Goal: Obtain resource: Download file/media

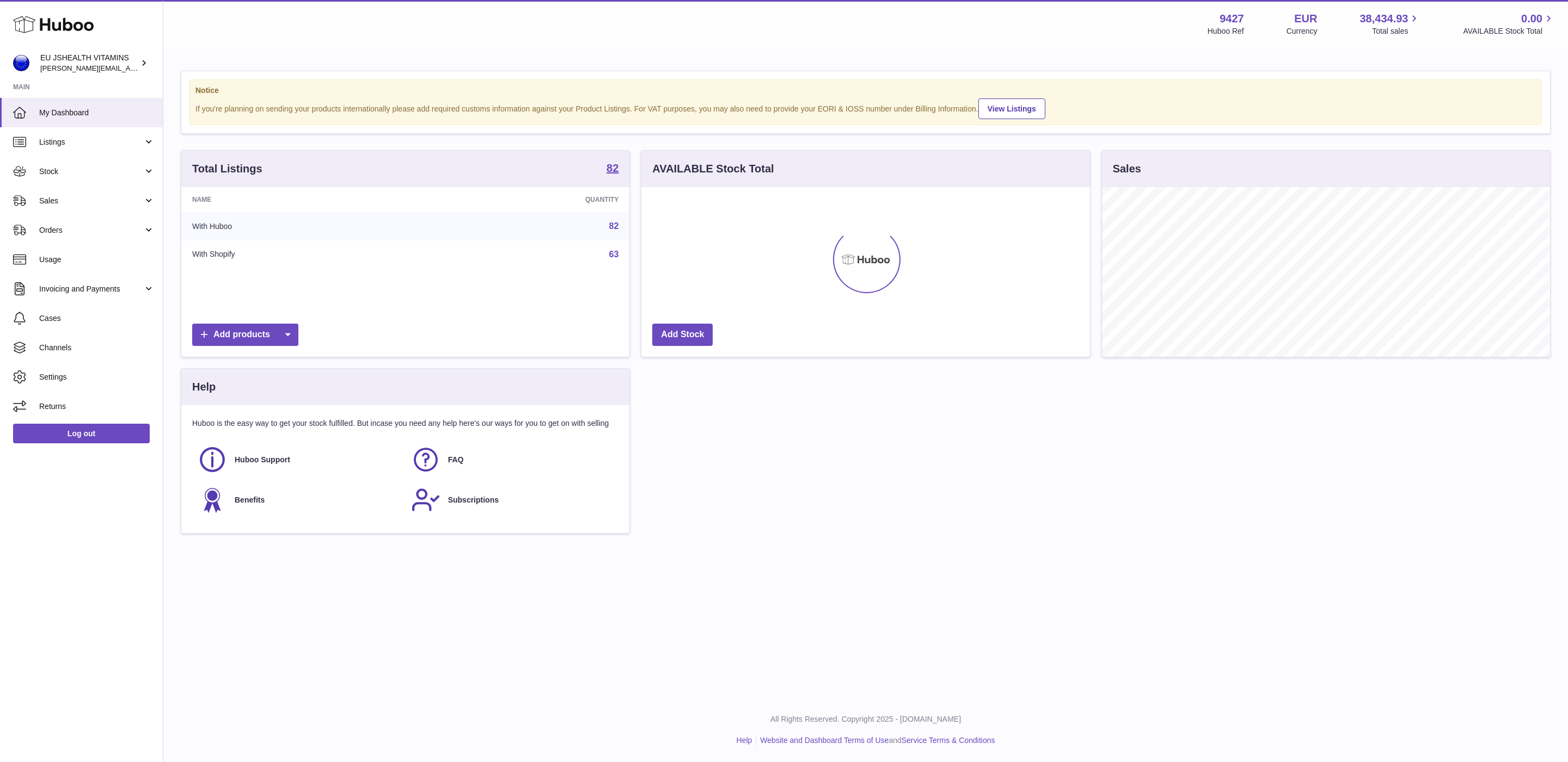
scroll to position [170, 447]
click at [64, 176] on span "Stock" at bounding box center [92, 171] width 104 height 10
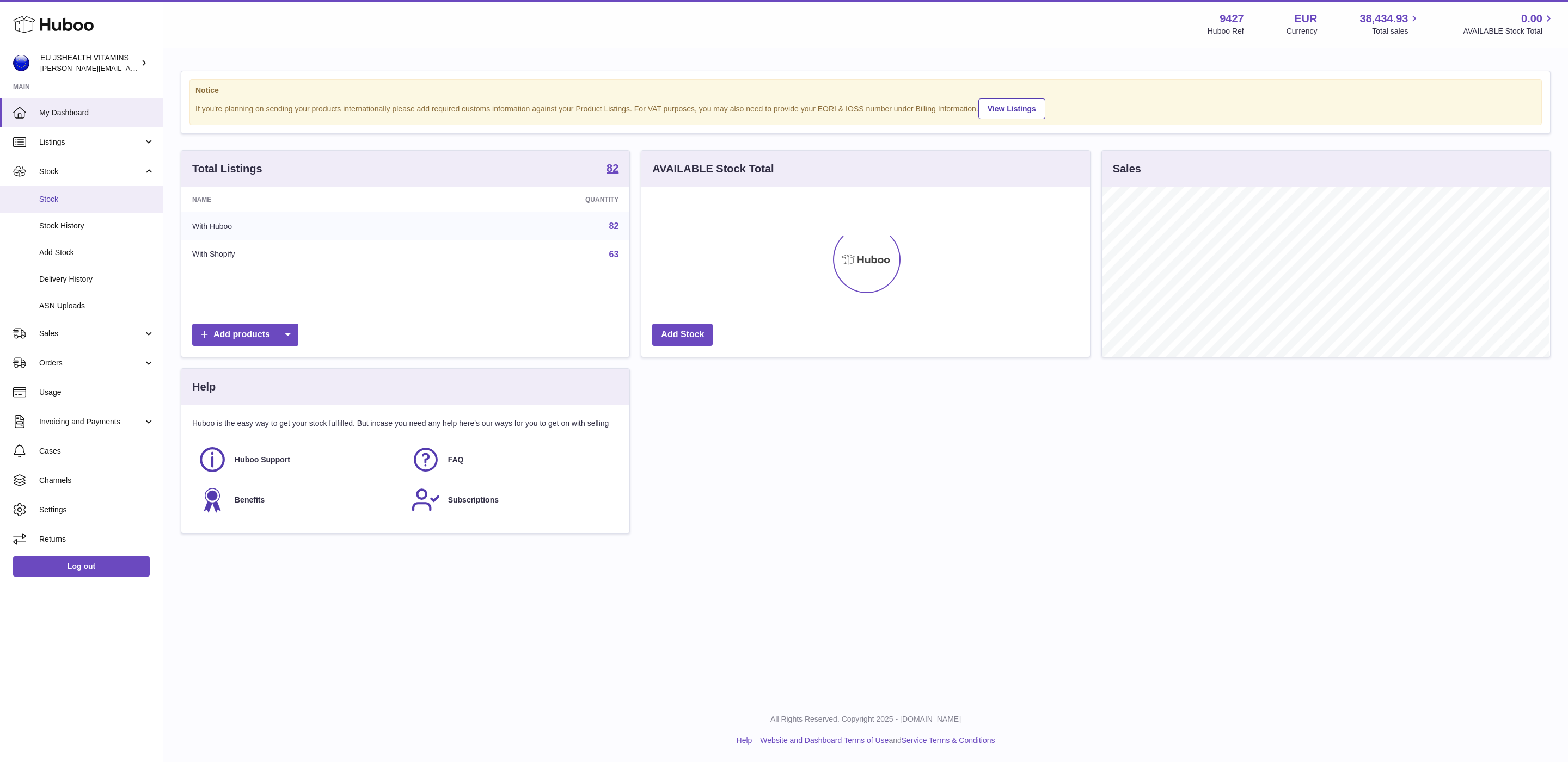
click at [96, 198] on span "Stock" at bounding box center [97, 199] width 115 height 10
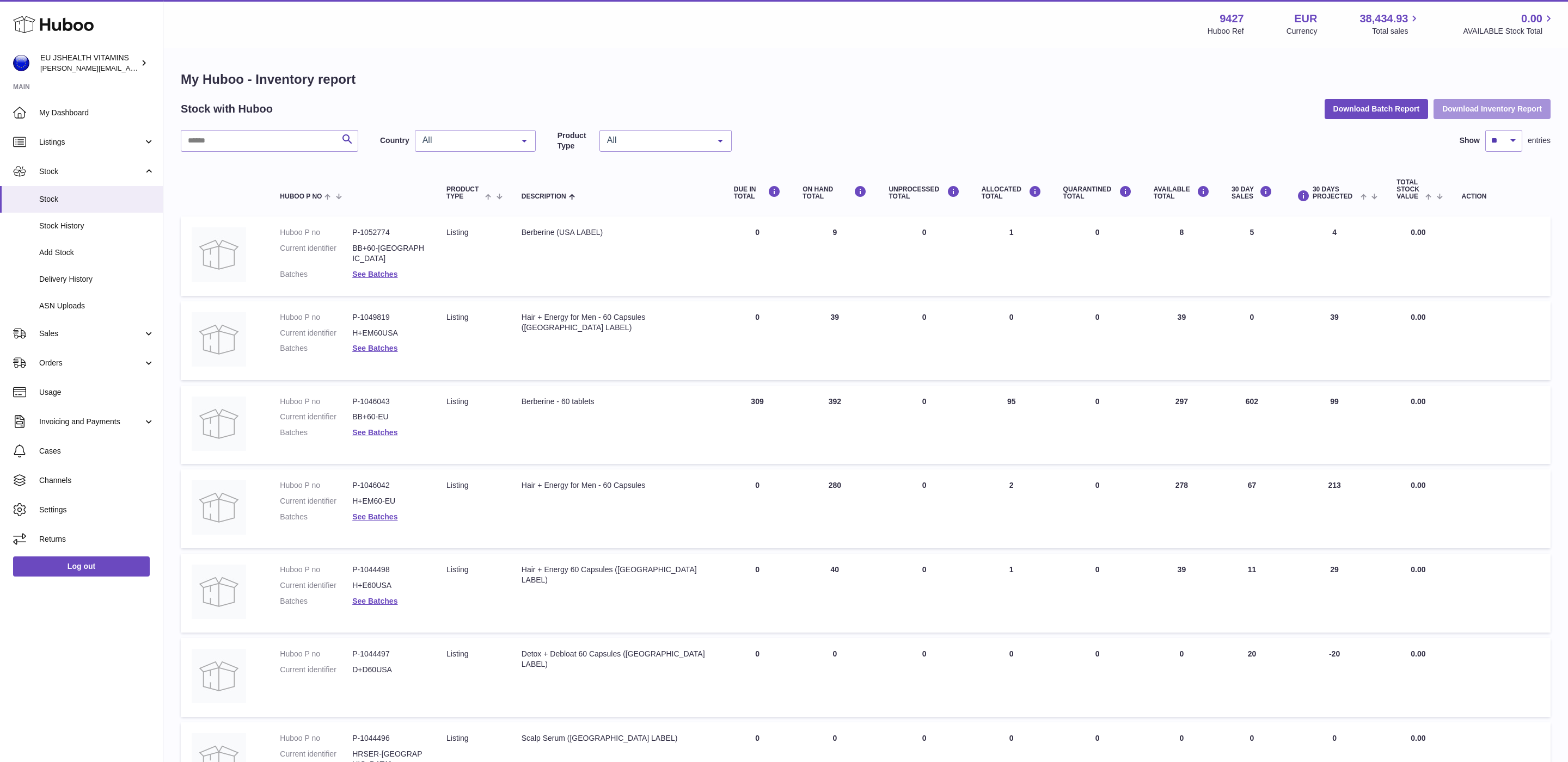
click at [1492, 111] on button "Download Inventory Report" at bounding box center [1491, 109] width 117 height 20
click at [85, 280] on span "Delivery History" at bounding box center [97, 279] width 115 height 10
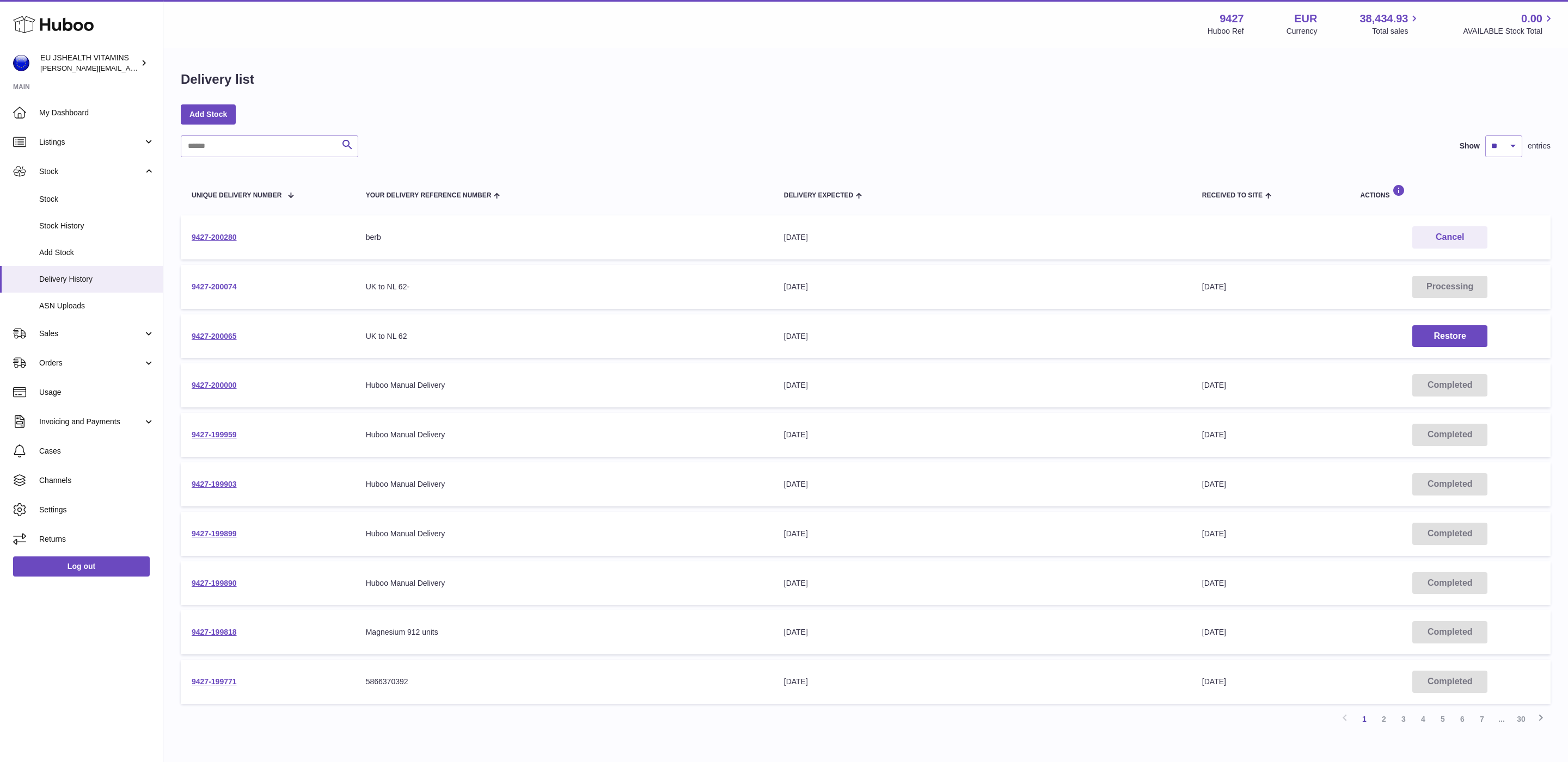
click at [204, 284] on link "9427-200074" at bounding box center [214, 287] width 45 height 9
drag, startPoint x: 246, startPoint y: 285, endPoint x: 192, endPoint y: 286, distance: 54.0
click at [189, 287] on td "9427-200074" at bounding box center [268, 287] width 175 height 44
copy link "9427-200074"
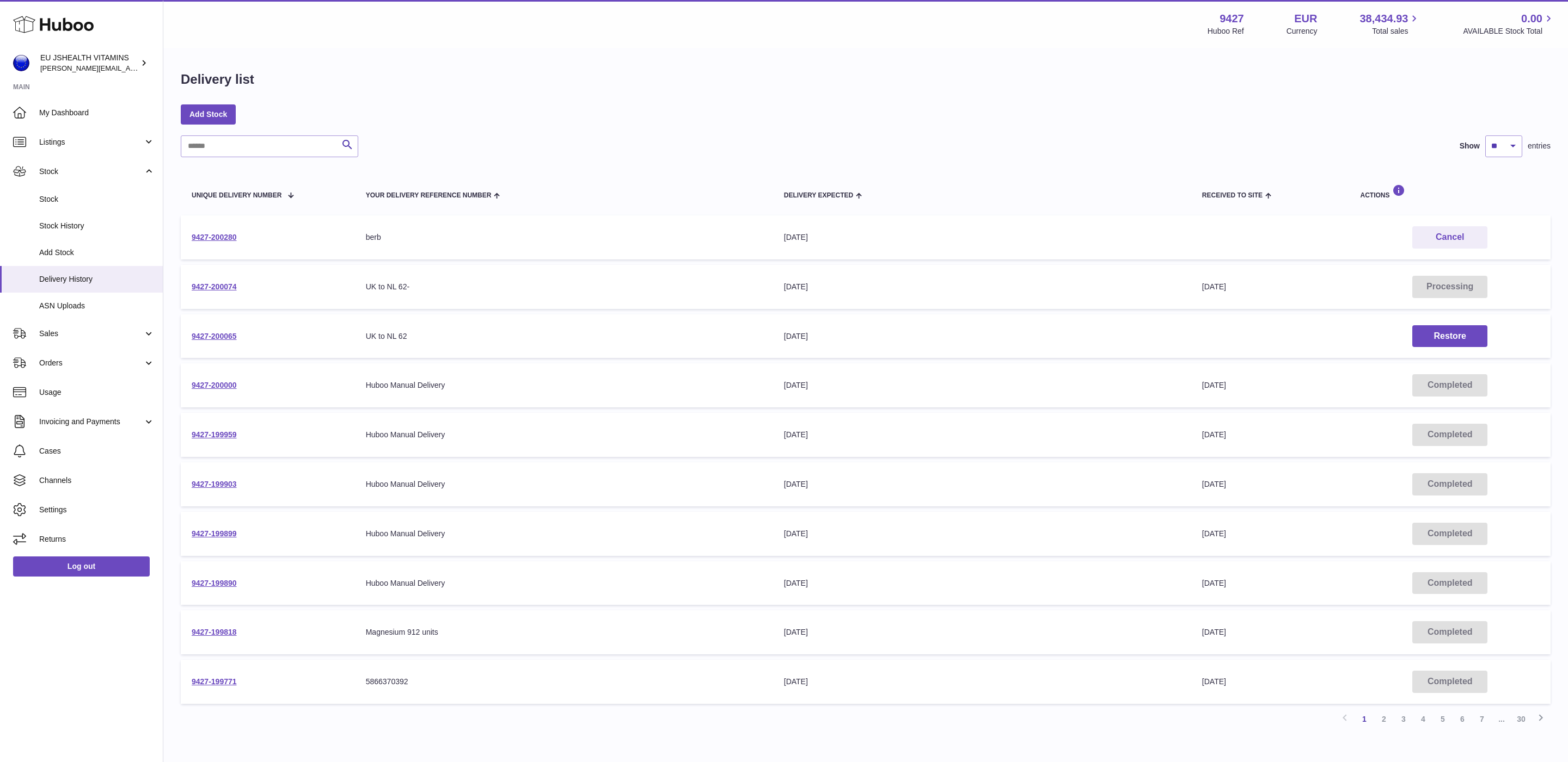
copy link "9427-200074"
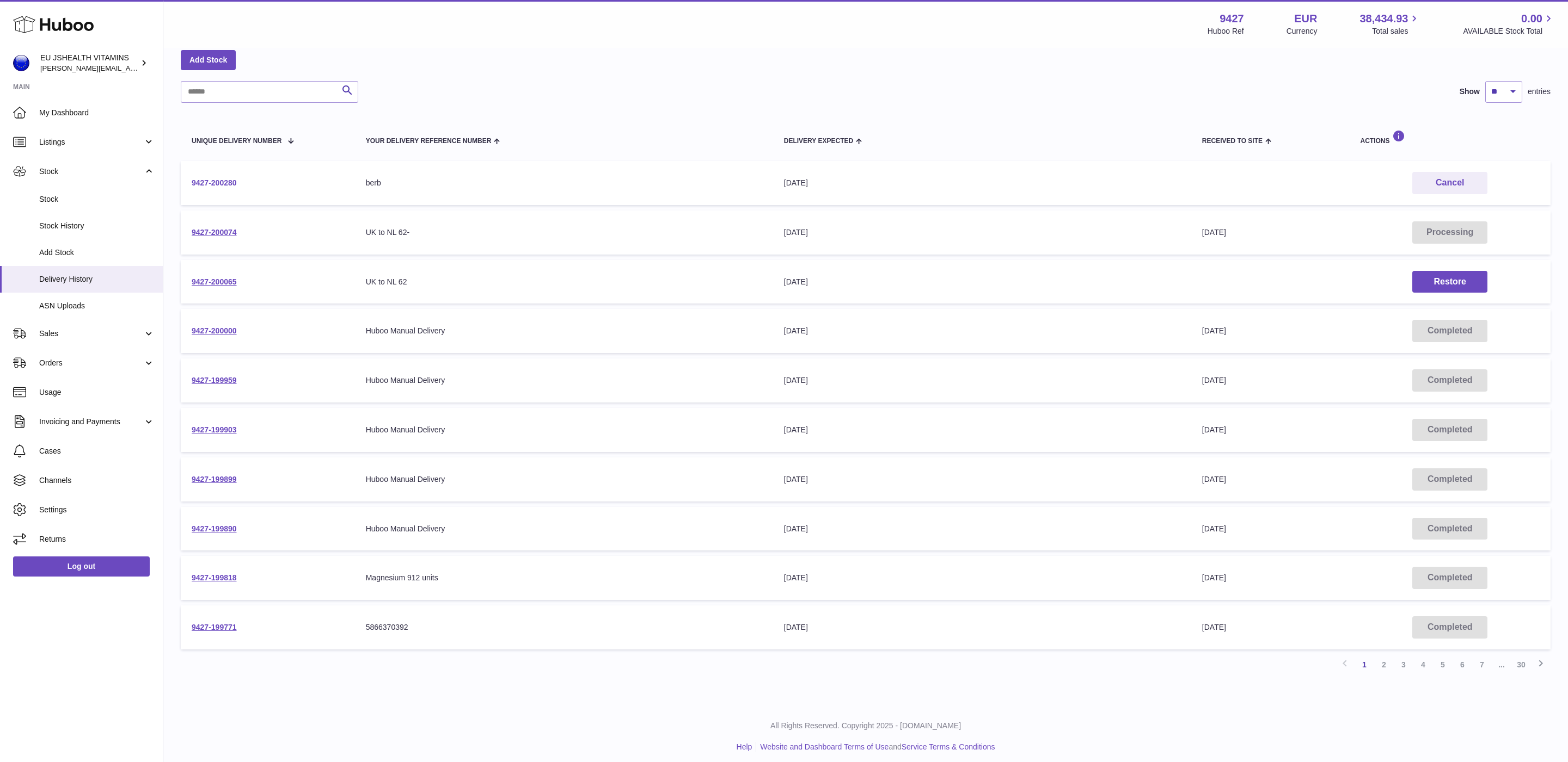
click at [220, 184] on link "9427-200280" at bounding box center [214, 183] width 45 height 9
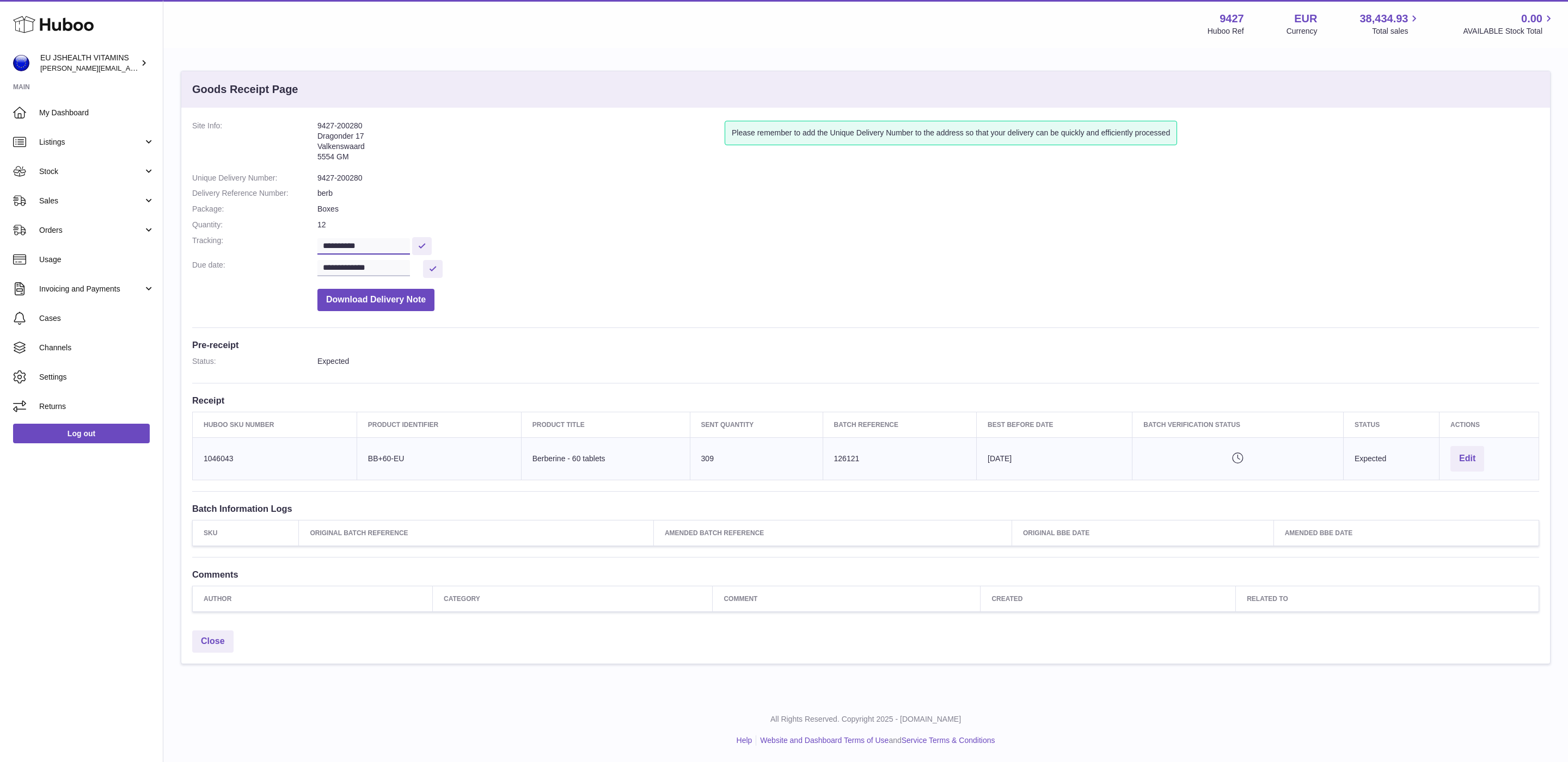
drag, startPoint x: 337, startPoint y: 246, endPoint x: 309, endPoint y: 246, distance: 28.0
click at [309, 246] on dl "**********" at bounding box center [865, 219] width 1347 height 196
click at [710, 306] on dd "Download Delivery Note" at bounding box center [928, 297] width 1221 height 28
